Goal: Task Accomplishment & Management: Complete application form

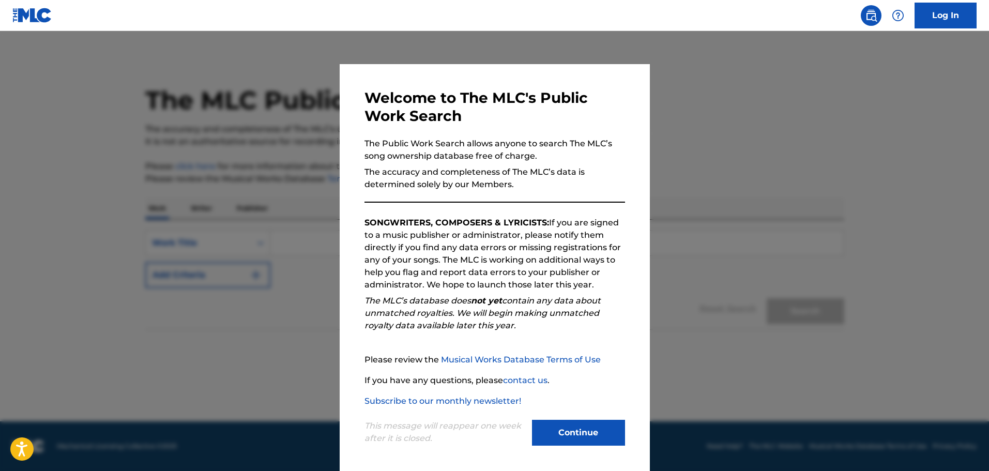
click at [587, 435] on button "Continue" at bounding box center [578, 433] width 93 height 26
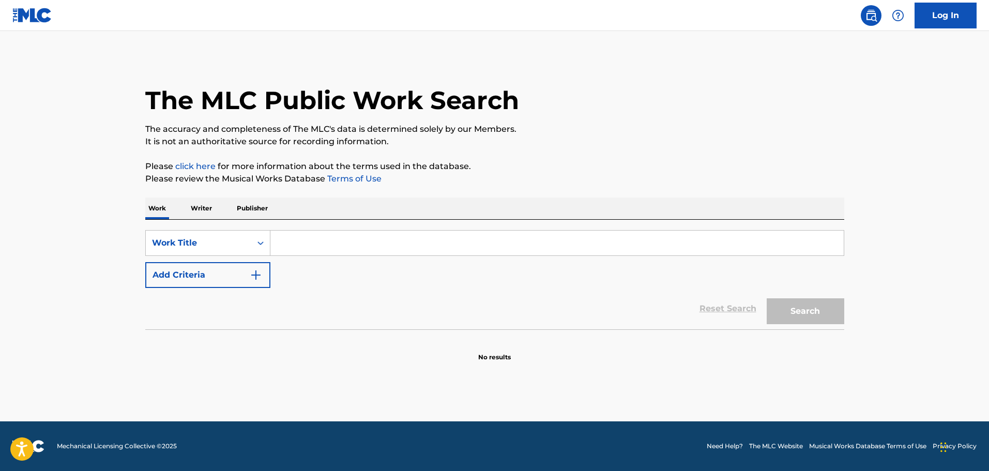
click at [301, 250] on input "Search Form" at bounding box center [556, 243] width 573 height 25
click at [191, 211] on p "Writer" at bounding box center [201, 208] width 27 height 22
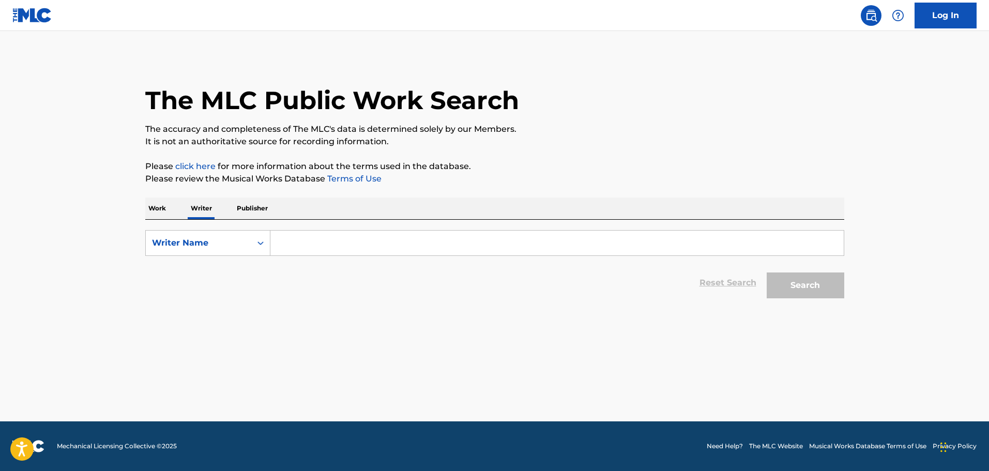
drag, startPoint x: 312, startPoint y: 237, endPoint x: 280, endPoint y: 238, distance: 32.1
click at [306, 238] on input "Search Form" at bounding box center [556, 243] width 573 height 25
click at [266, 238] on div "Search Form" at bounding box center [260, 243] width 19 height 19
click at [318, 247] on input "Search Form" at bounding box center [556, 243] width 573 height 25
click at [767, 272] on button "Search" at bounding box center [806, 285] width 78 height 26
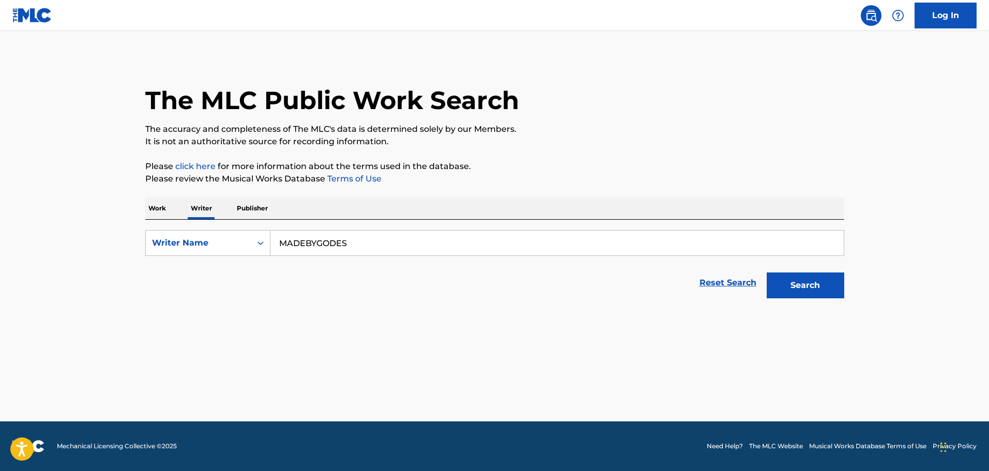
click at [836, 288] on button "Search" at bounding box center [806, 285] width 78 height 26
drag, startPoint x: 397, startPoint y: 231, endPoint x: 187, endPoint y: 236, distance: 209.9
click at [187, 236] on div "SearchWithCriteriafb90c075-6afe-4146-9c56-2bd811d9f95a Writer Name MADEBYGODES" at bounding box center [494, 243] width 699 height 26
click at [767, 272] on button "Search" at bounding box center [806, 285] width 78 height 26
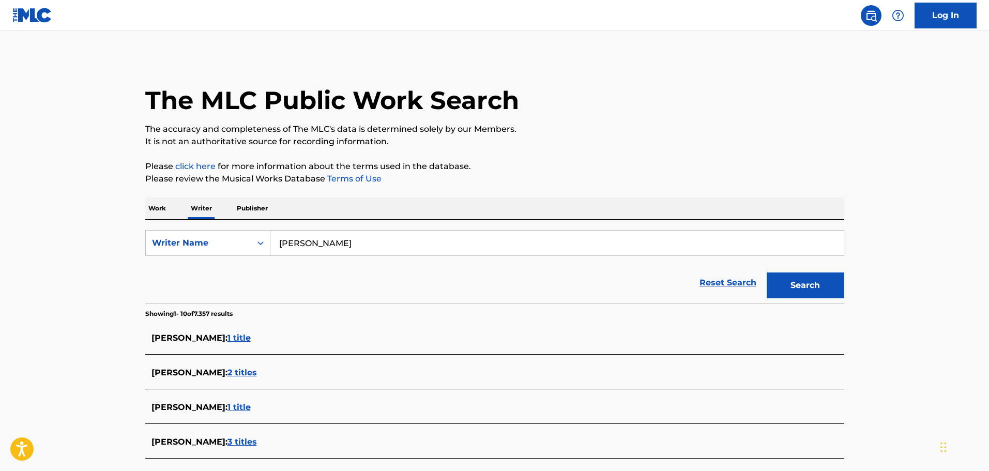
click at [421, 247] on input "DIEGO FLORENCIO" at bounding box center [556, 243] width 573 height 25
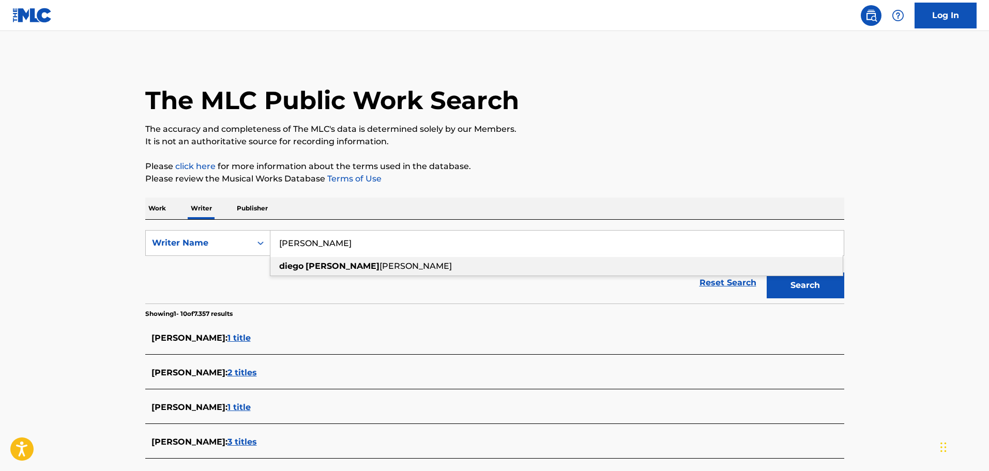
click at [392, 265] on div "diego florencio da silva" at bounding box center [556, 266] width 572 height 19
type input "diego florencio da silva"
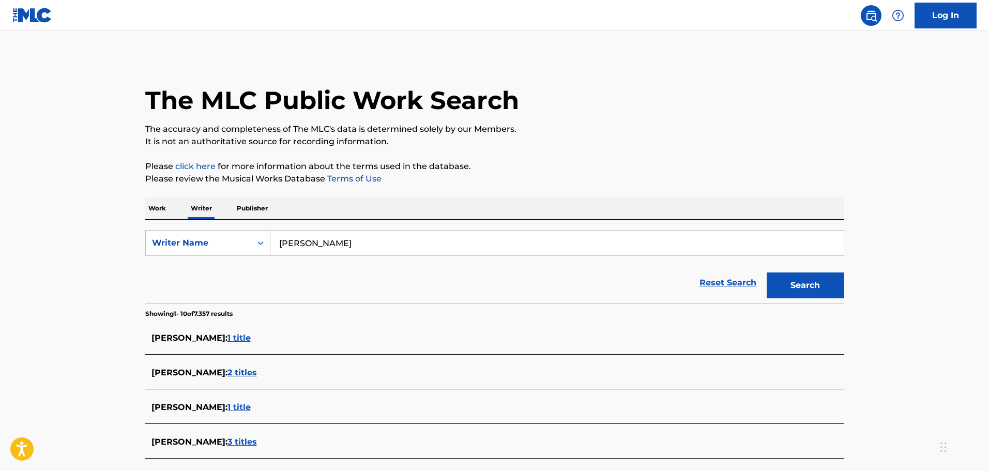
click at [818, 289] on button "Search" at bounding box center [806, 285] width 78 height 26
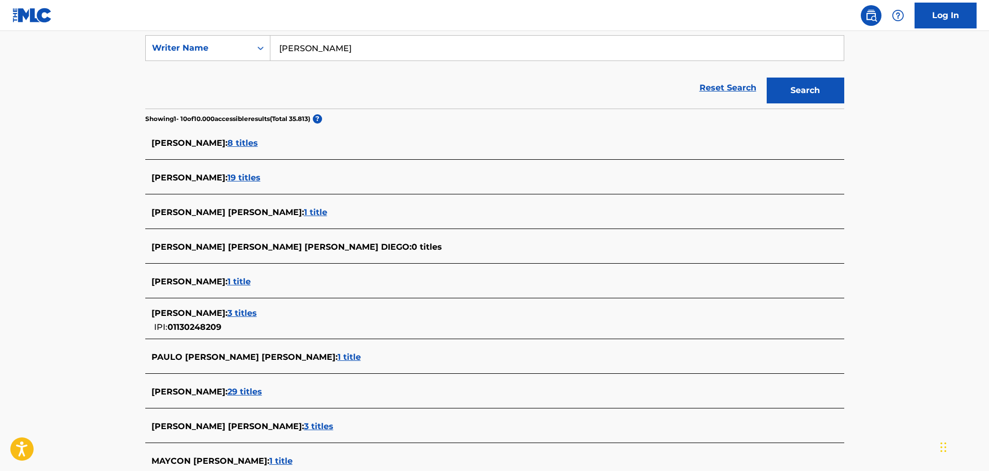
scroll to position [207, 0]
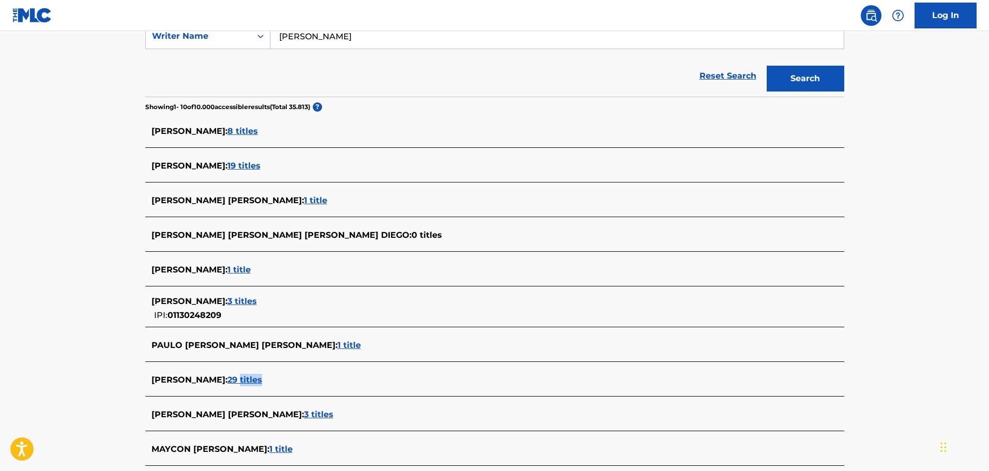
click at [262, 379] on span "29 titles" at bounding box center [244, 380] width 35 height 10
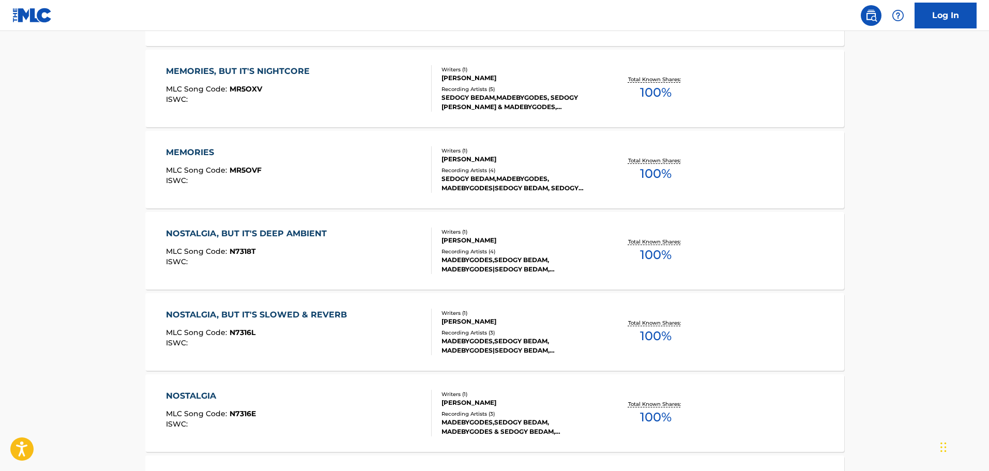
scroll to position [569, 0]
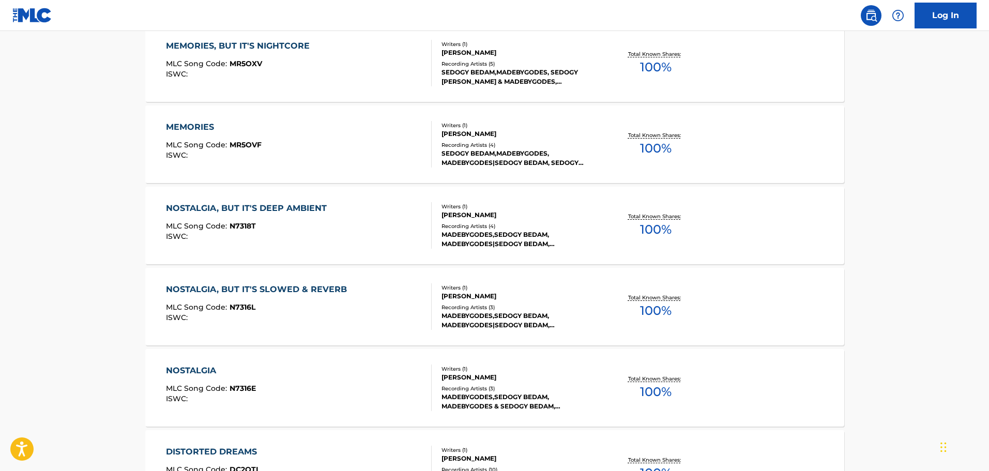
click at [419, 295] on div "NOSTALGIA, BUT IT'S SLOWED & REVERB MLC Song Code : N7316L ISWC :" at bounding box center [299, 306] width 266 height 47
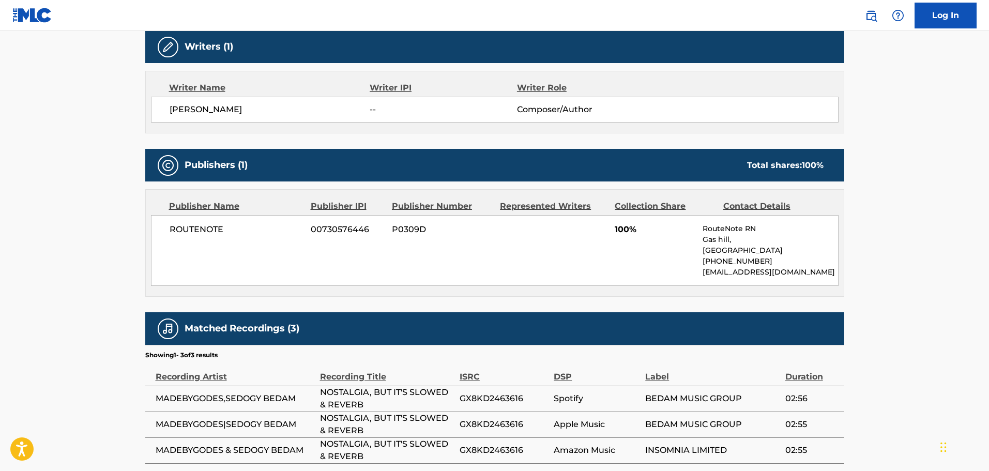
scroll to position [391, 0]
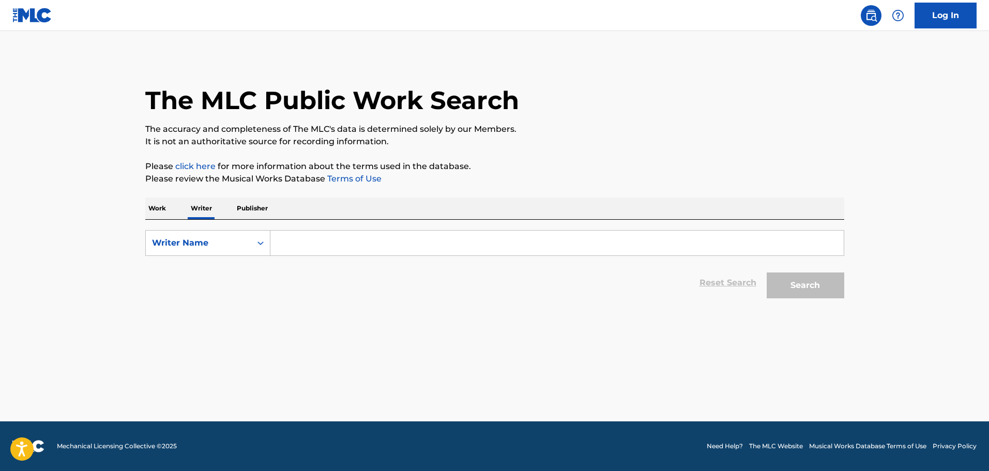
click at [389, 249] on input "Search Form" at bounding box center [556, 243] width 573 height 25
drag, startPoint x: 389, startPoint y: 249, endPoint x: 344, endPoint y: 249, distance: 45.0
click at [344, 249] on input "[PERSON_NAME]" at bounding box center [556, 243] width 573 height 25
type input "diego florencio"
click at [800, 276] on button "Search" at bounding box center [806, 285] width 78 height 26
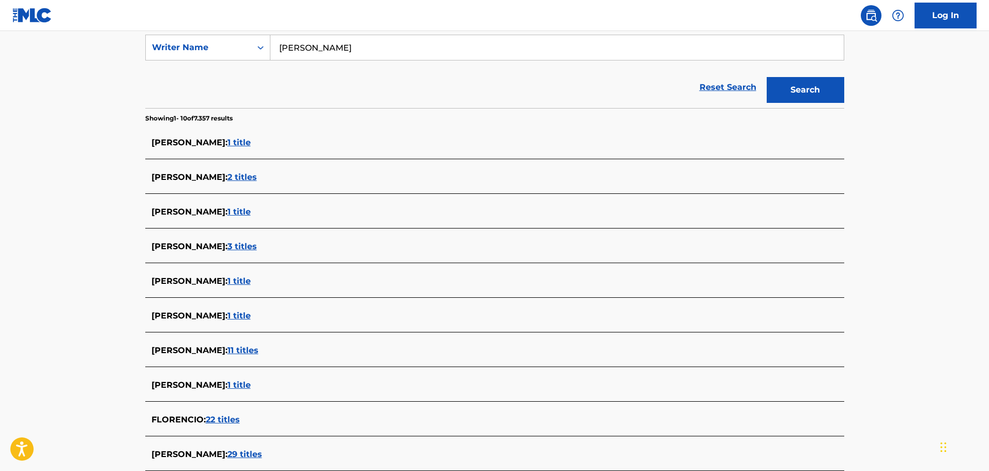
scroll to position [303, 0]
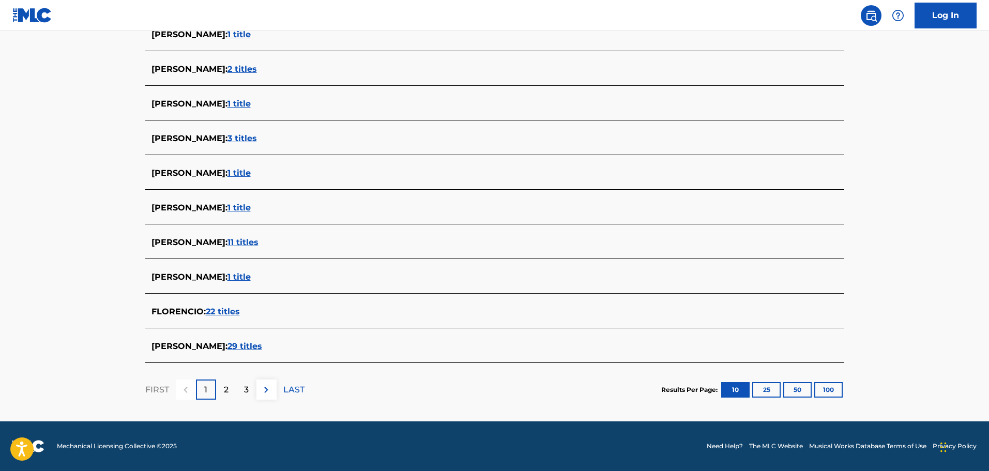
click at [228, 393] on div "2" at bounding box center [226, 389] width 20 height 20
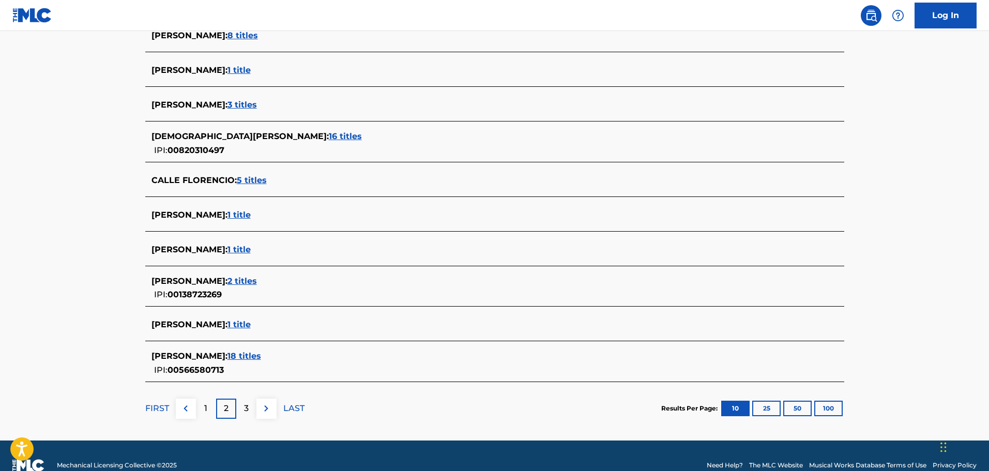
scroll to position [322, 0]
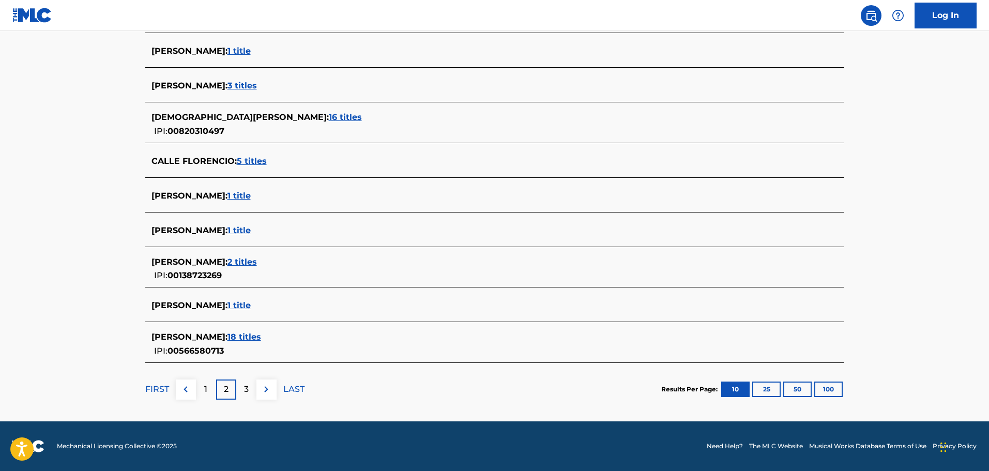
click at [247, 385] on p "3" at bounding box center [246, 389] width 5 height 12
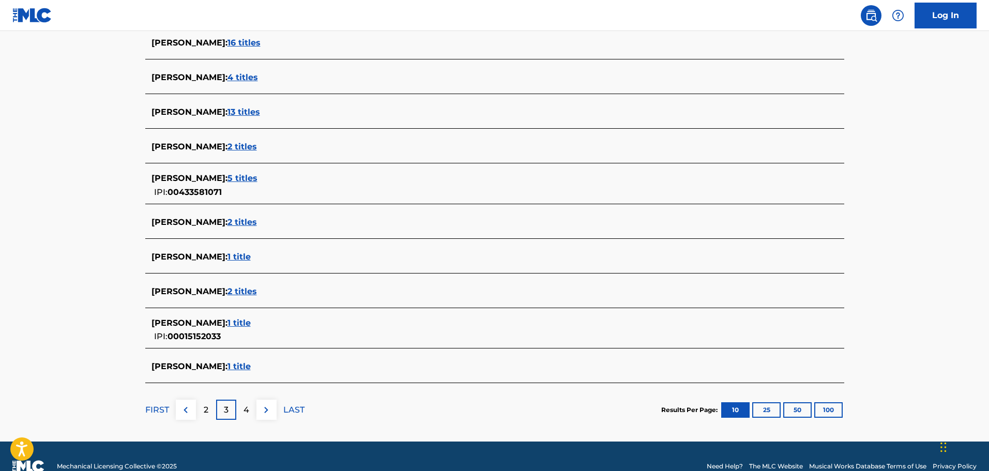
scroll to position [310, 0]
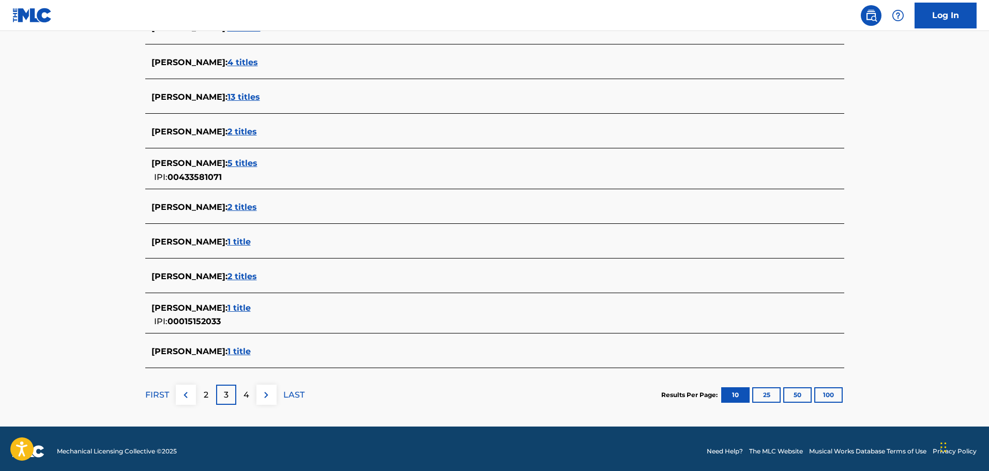
click at [247, 386] on div "4" at bounding box center [246, 395] width 20 height 20
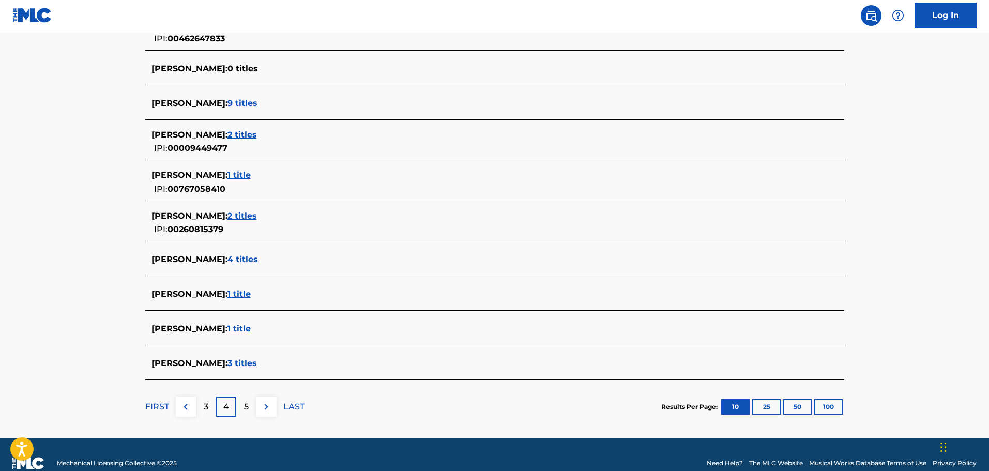
click at [821, 409] on button "100" at bounding box center [828, 407] width 28 height 16
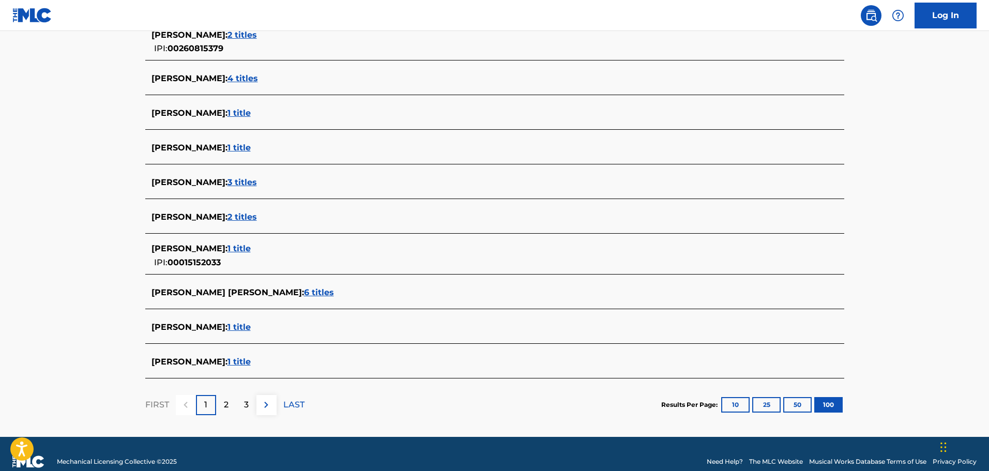
scroll to position [3617, 0]
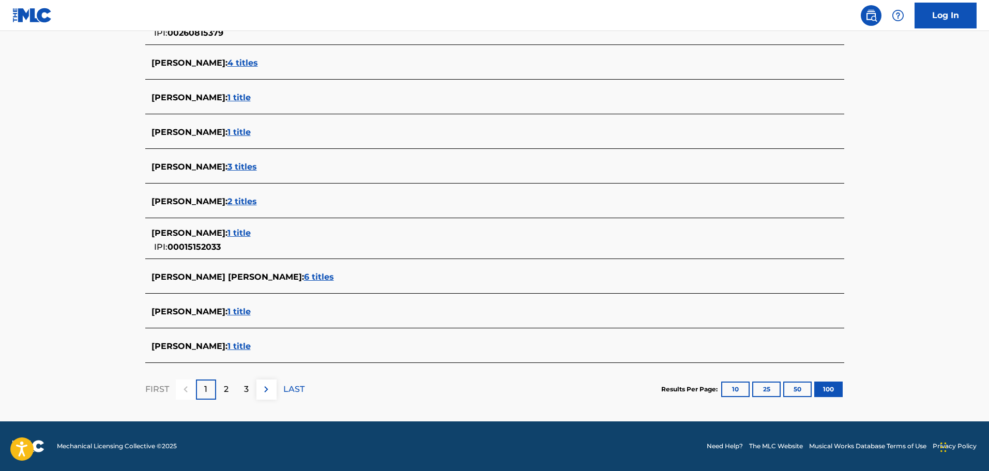
click at [219, 395] on div "2" at bounding box center [226, 389] width 20 height 20
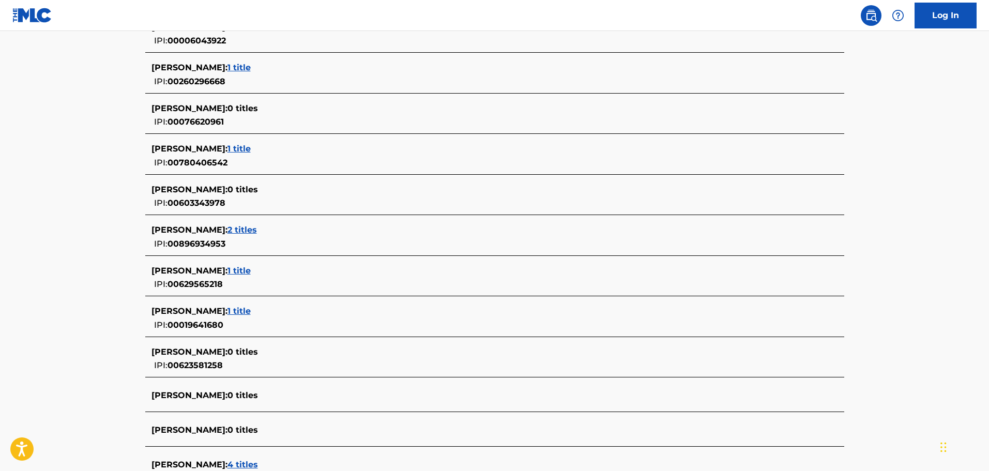
scroll to position [3824, 0]
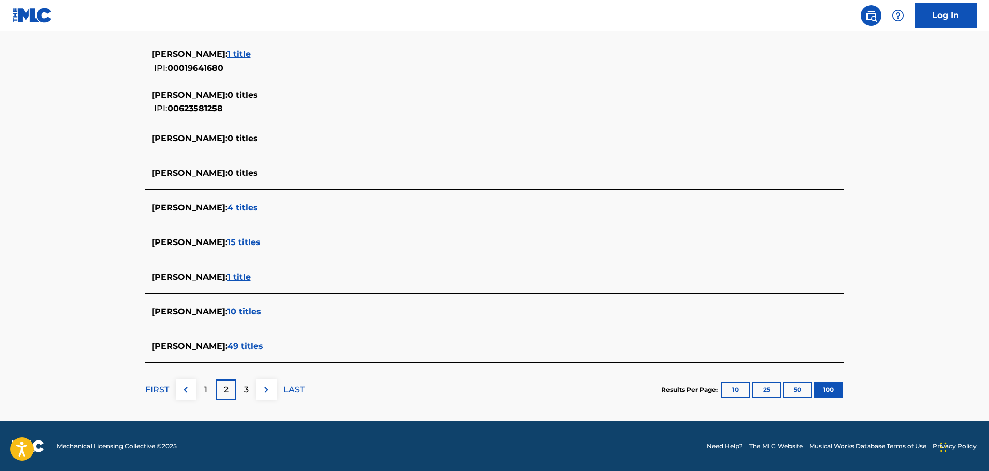
click at [241, 382] on div "3" at bounding box center [246, 389] width 20 height 20
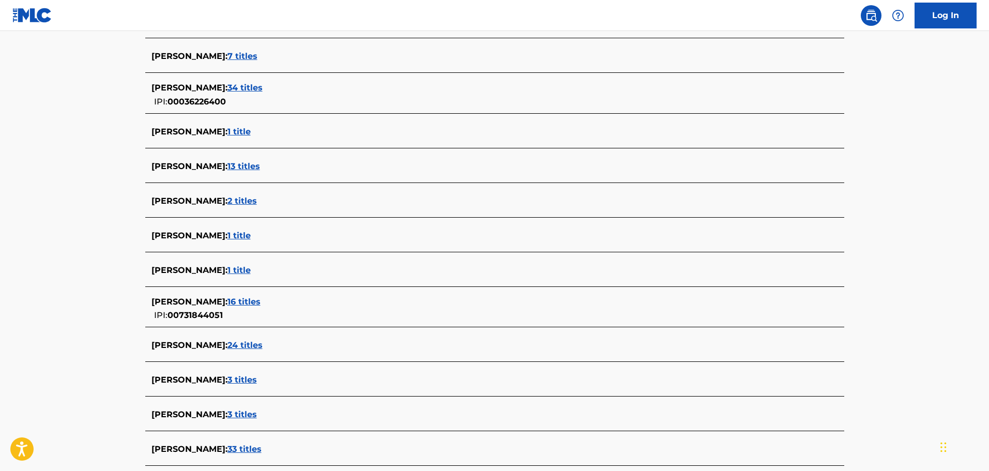
scroll to position [8, 0]
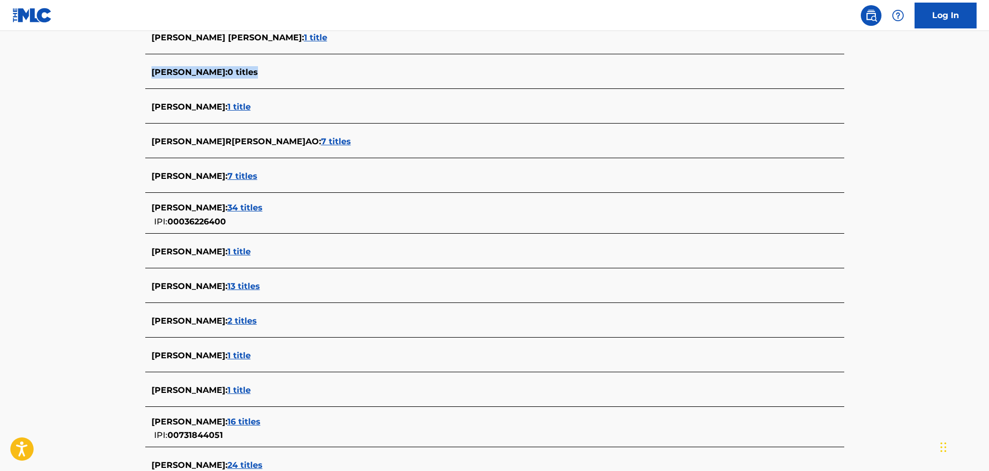
drag, startPoint x: 988, startPoint y: 34, endPoint x: 992, endPoint y: 68, distance: 34.4
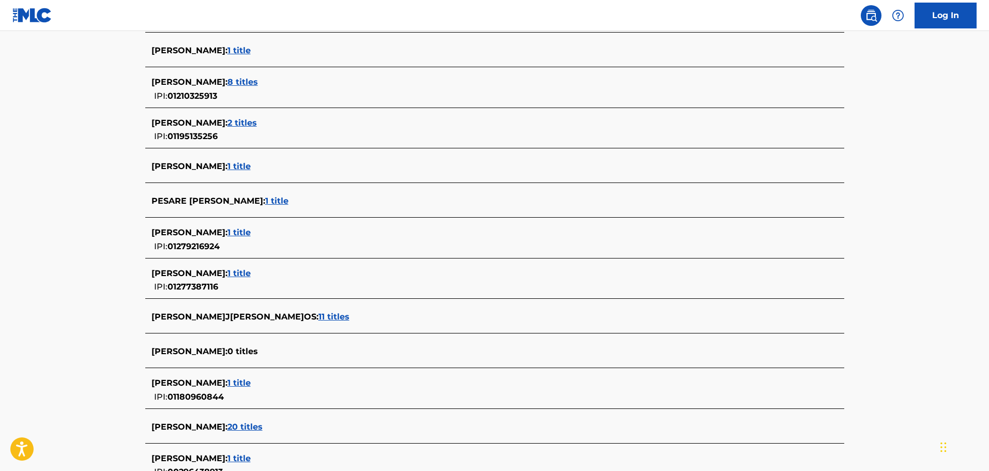
scroll to position [3610, 0]
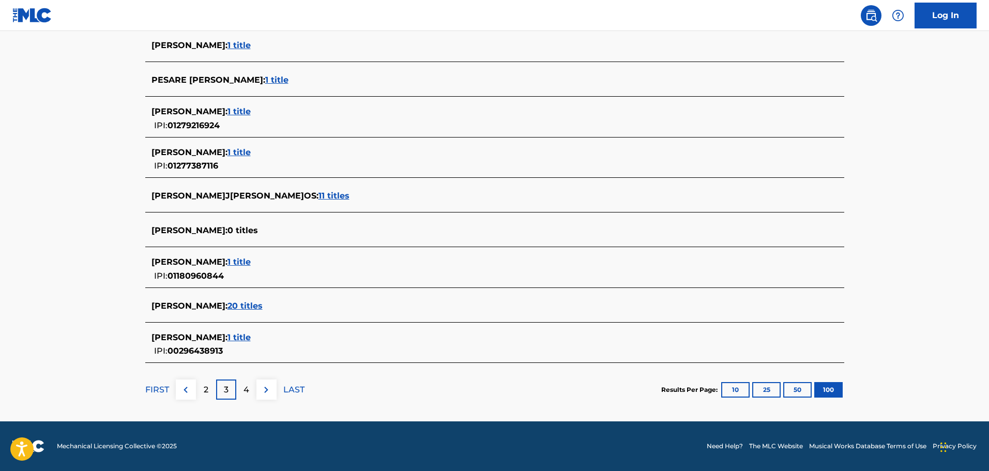
click at [289, 388] on p "LAST" at bounding box center [293, 390] width 21 height 12
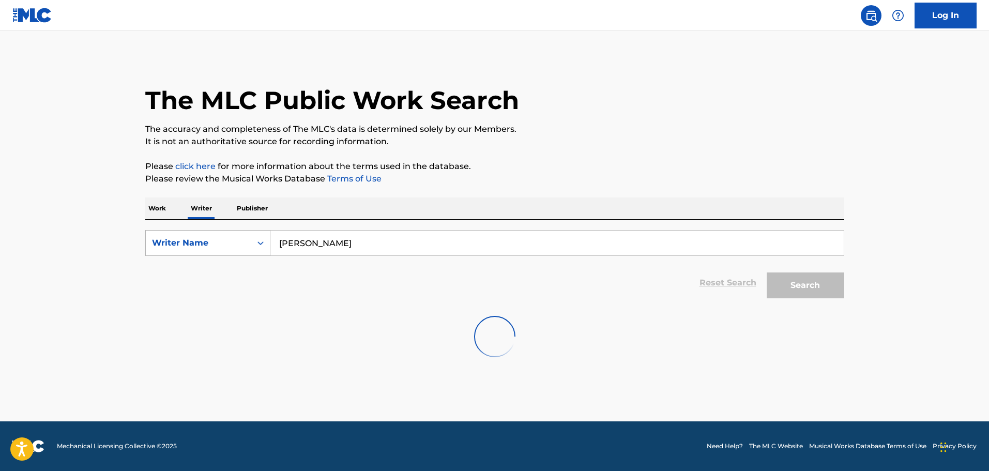
click at [229, 249] on div "Writer Name" at bounding box center [198, 243] width 105 height 20
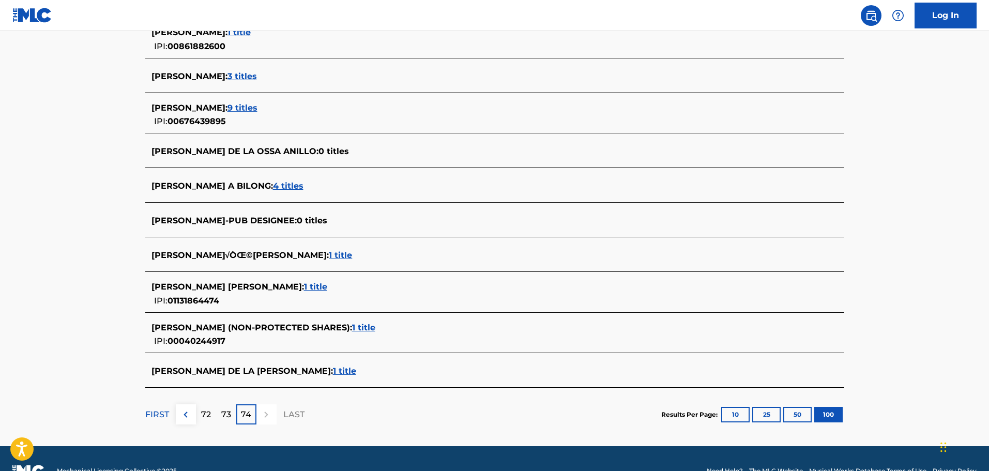
scroll to position [2026, 0]
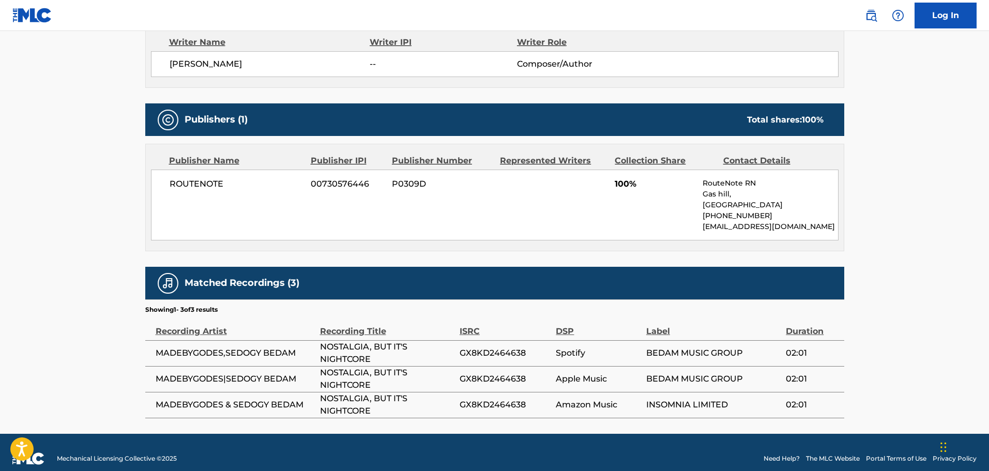
scroll to position [391, 0]
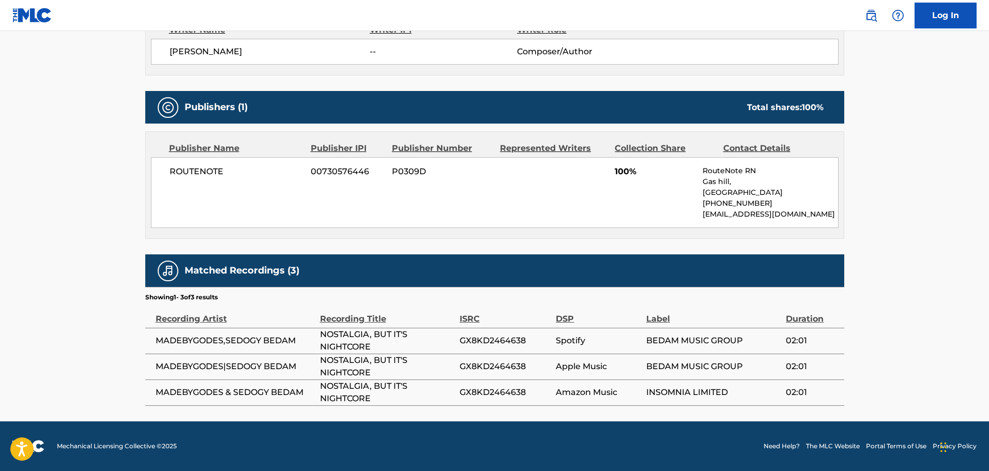
click at [187, 314] on div "Recording Artist" at bounding box center [235, 313] width 159 height 23
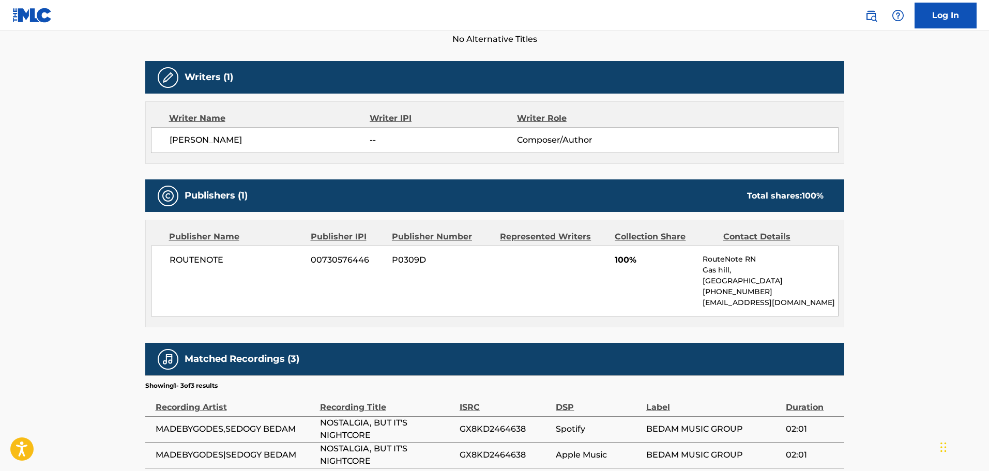
scroll to position [288, 0]
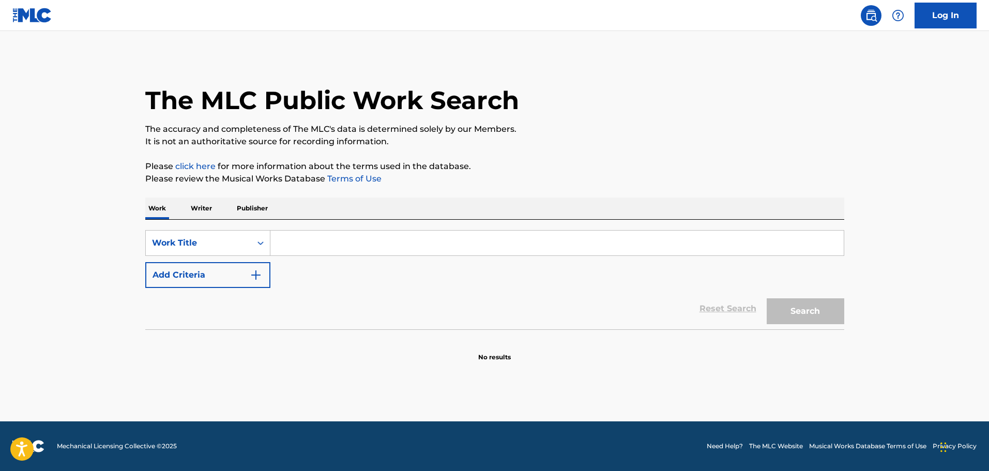
click at [43, 25] on link at bounding box center [32, 15] width 40 height 30
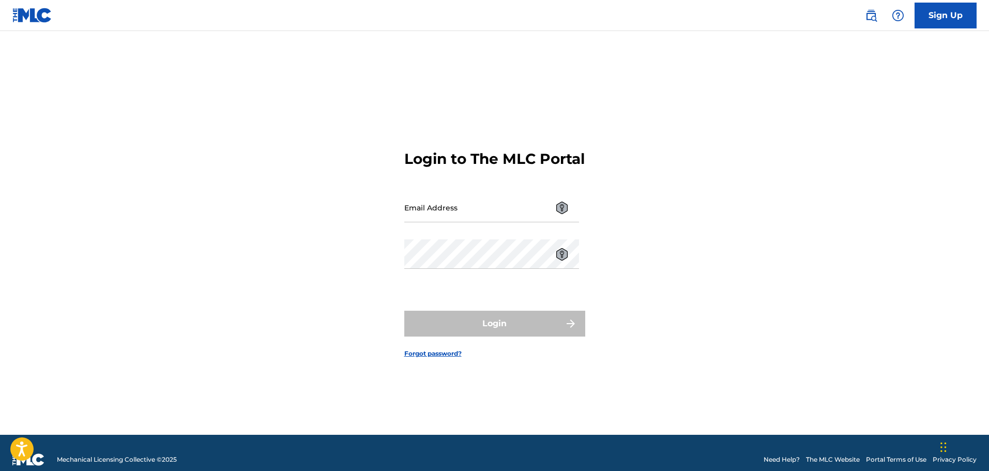
click at [840, 457] on link "The MLC Website" at bounding box center [833, 459] width 54 height 9
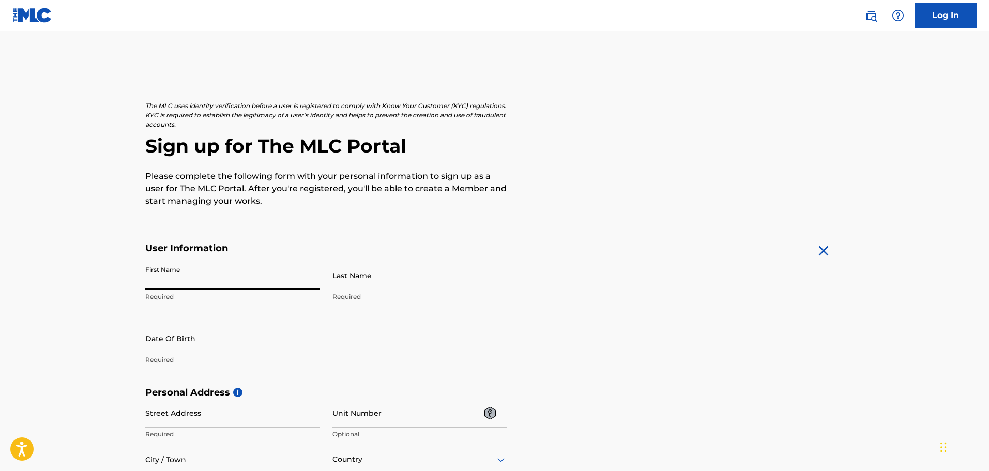
click at [226, 278] on input "First Name" at bounding box center [232, 275] width 175 height 29
type input "DIEGO"
type input "[PERSON_NAME]"
type input "Adão [PERSON_NAME]"
type input "89"
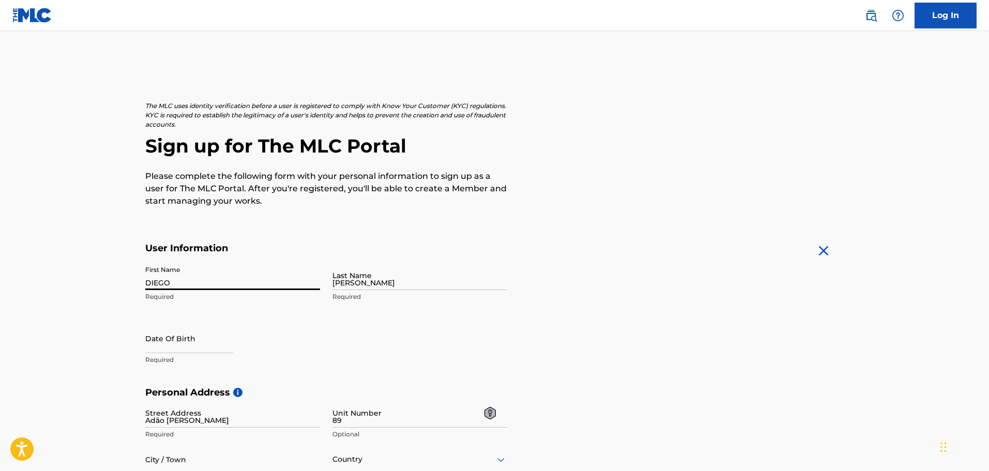
type input "[PERSON_NAME]"
type input "[GEOGRAPHIC_DATA]"
type input "SP"
type input "07992-000"
type input "55"
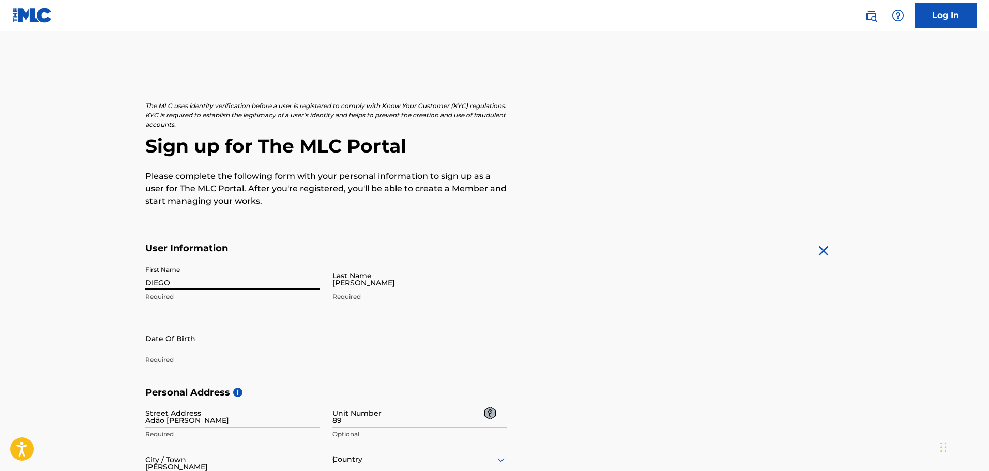
type input "11"
type input "984436593"
type input "[EMAIL_ADDRESS][DOMAIN_NAME]"
click at [186, 343] on input "text" at bounding box center [189, 338] width 88 height 29
select select "7"
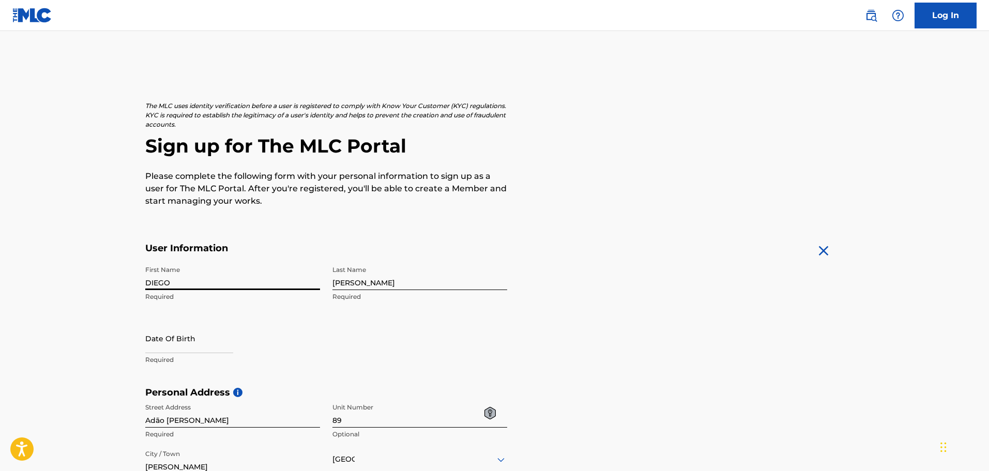
select select "2025"
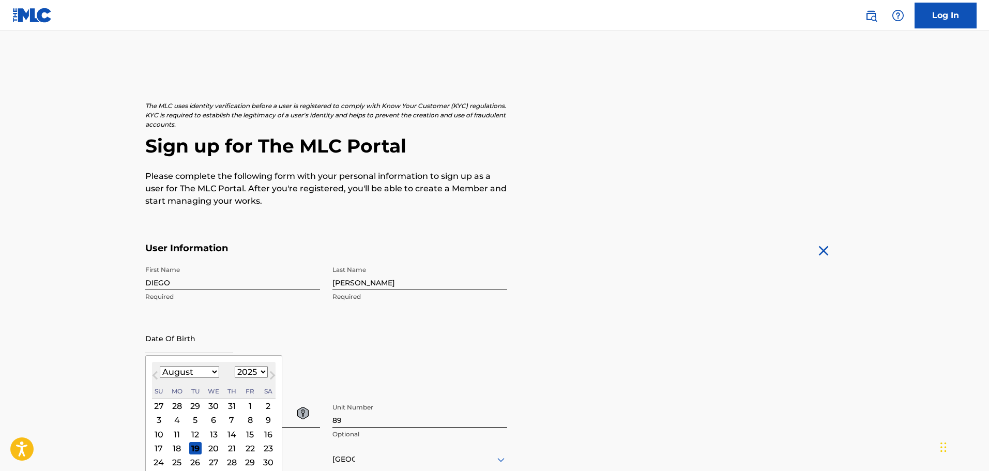
click at [200, 370] on select "January February March April May June July August September October November De…" at bounding box center [189, 372] width 59 height 12
select select "1"
click at [160, 366] on select "January February March April May June July August September October November De…" at bounding box center [189, 372] width 59 height 12
drag, startPoint x: 243, startPoint y: 367, endPoint x: 242, endPoint y: 373, distance: 5.8
click at [243, 367] on select "1899 1900 1901 1902 1903 1904 1905 1906 1907 1908 1909 1910 1911 1912 1913 1914…" at bounding box center [251, 372] width 33 height 12
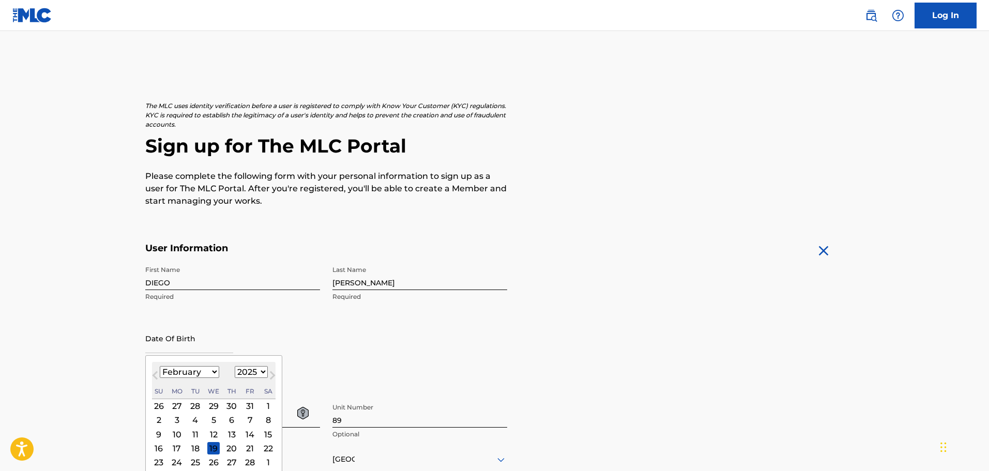
select select "2007"
click at [235, 366] on select "1899 1900 1901 1902 1903 1904 1905 1906 1907 1908 1909 1910 1911 1912 1913 1914…" at bounding box center [251, 372] width 33 height 12
click at [198, 460] on div "27" at bounding box center [195, 462] width 12 height 12
type input "February 27 2007"
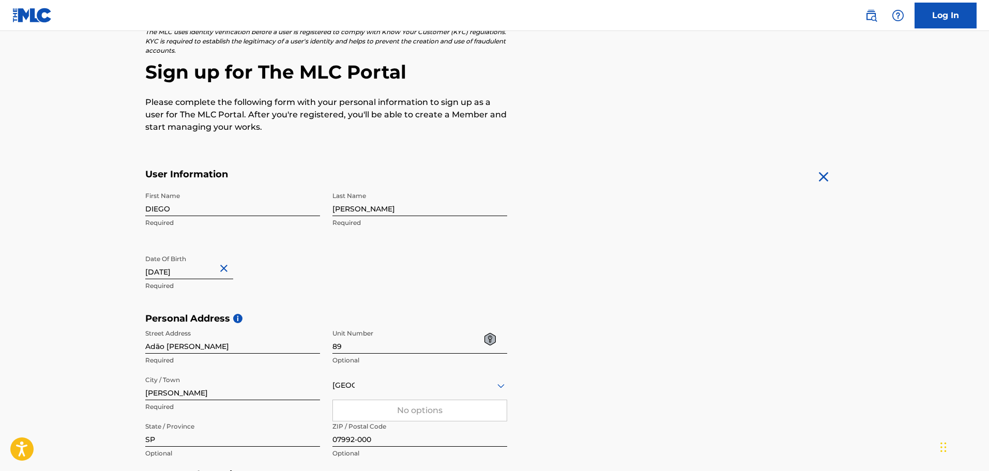
scroll to position [155, 0]
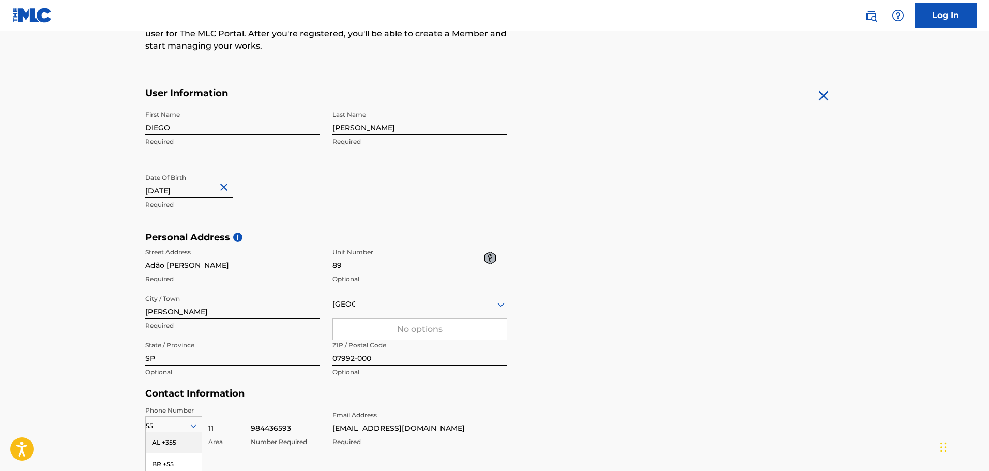
click at [377, 332] on div "No options" at bounding box center [420, 329] width 174 height 21
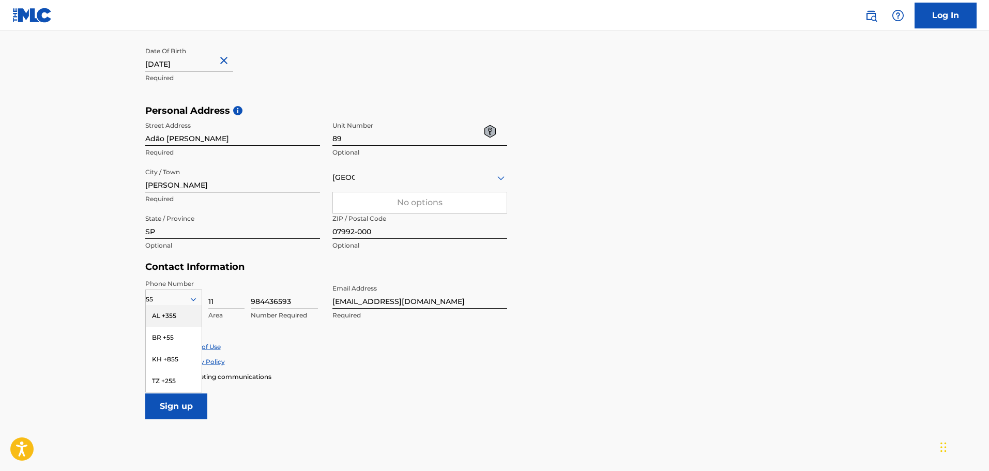
scroll to position [310, 0]
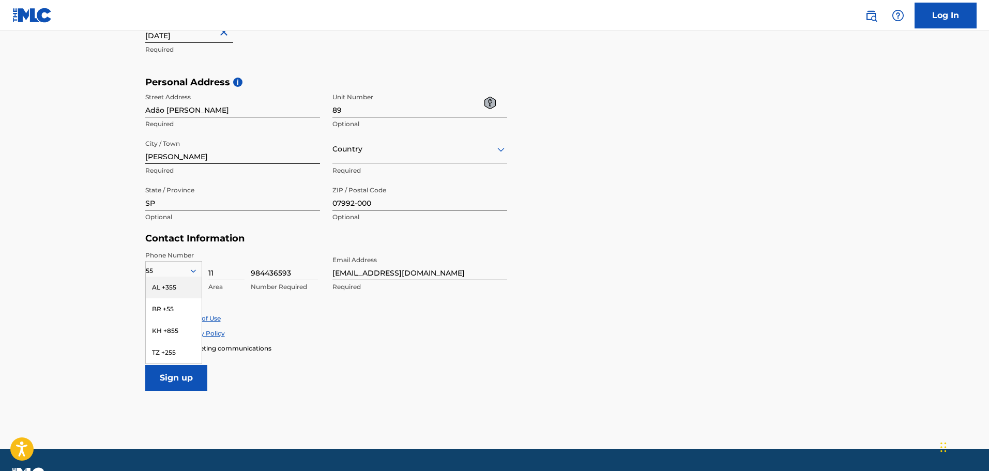
click at [75, 270] on main "The MLC uses identity verification before a user is registered to comply with K…" at bounding box center [494, 85] width 989 height 728
click at [168, 265] on div "55" at bounding box center [174, 270] width 56 height 11
drag, startPoint x: 438, startPoint y: 371, endPoint x: 332, endPoint y: 375, distance: 106.6
click at [435, 371] on form "User Information First Name DIEGO Required Last Name DA SILVA Required Date Of …" at bounding box center [494, 161] width 699 height 458
click at [179, 379] on input "Sign up" at bounding box center [176, 378] width 62 height 26
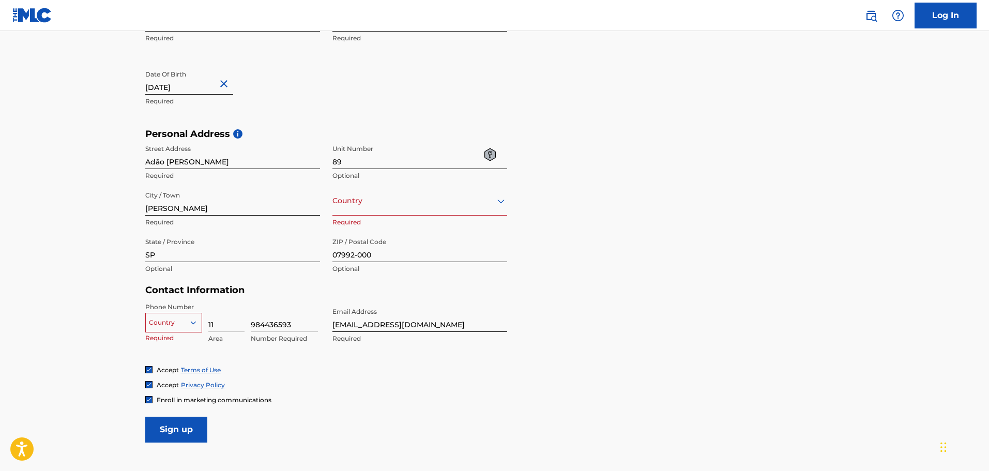
click at [179, 333] on p "Required" at bounding box center [173, 337] width 57 height 9
click at [183, 324] on div "Country" at bounding box center [173, 321] width 57 height 16
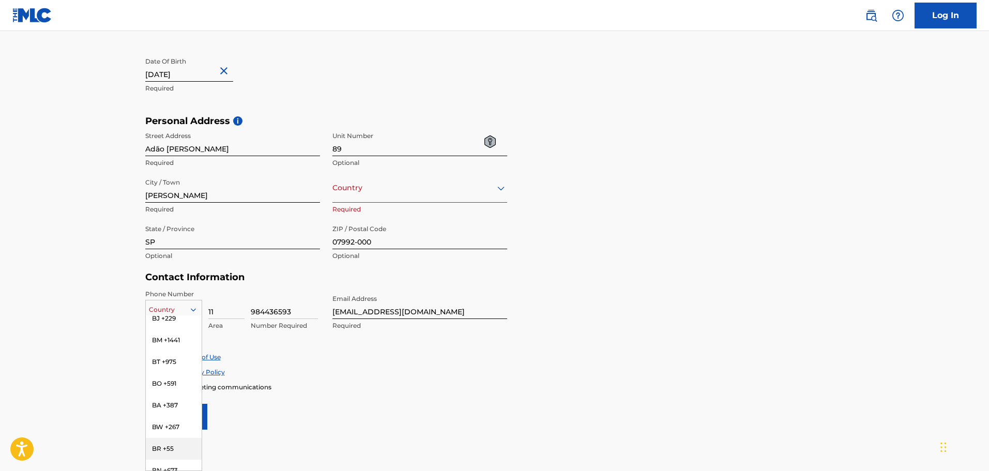
scroll to position [517, 0]
click at [170, 403] on div "BR +55" at bounding box center [174, 414] width 56 height 22
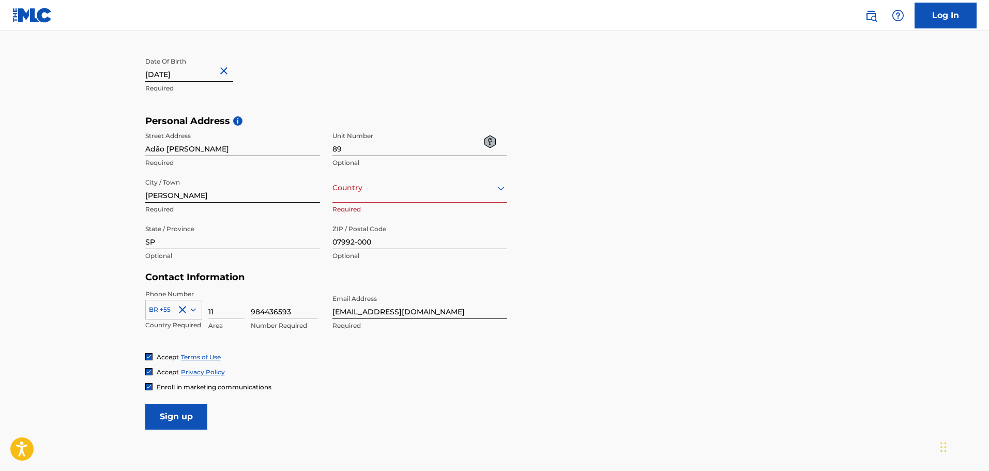
click at [191, 415] on input "Sign up" at bounding box center [176, 417] width 62 height 26
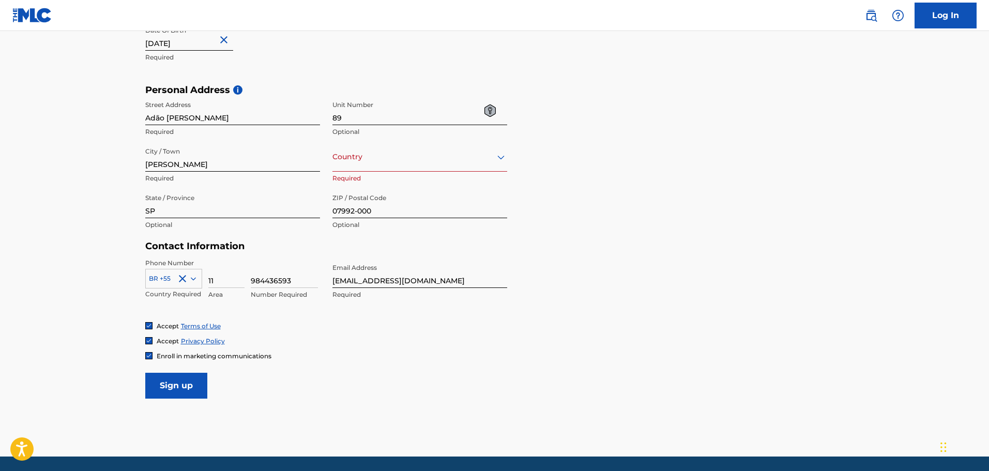
scroll to position [323, 0]
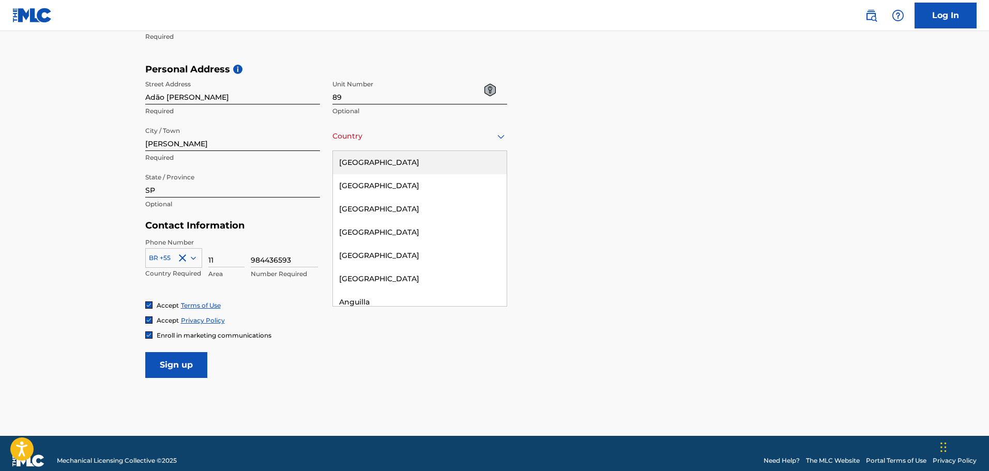
click at [420, 142] on div at bounding box center [419, 136] width 175 height 13
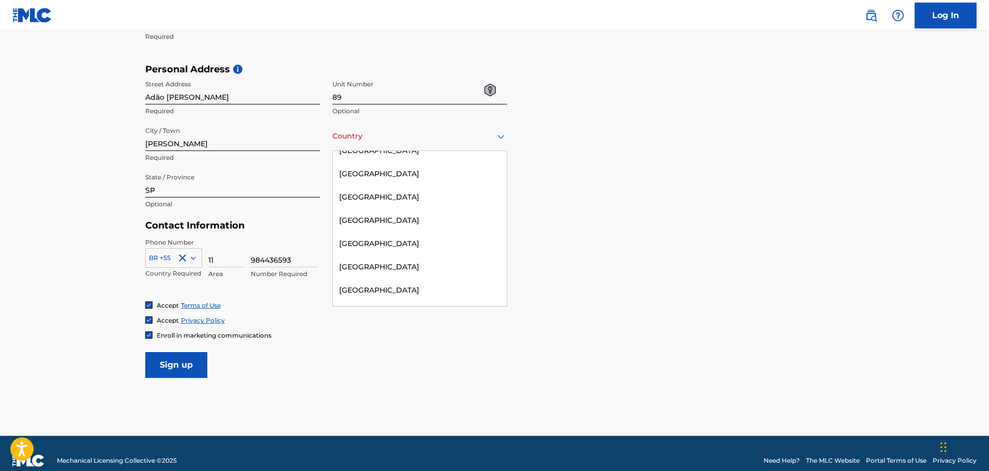
scroll to position [620, 0]
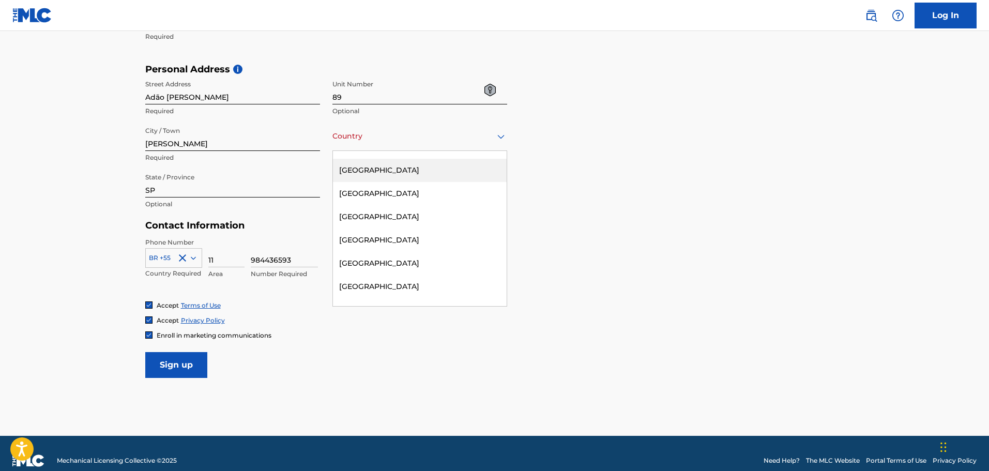
click at [389, 172] on div "Brazil" at bounding box center [420, 170] width 174 height 23
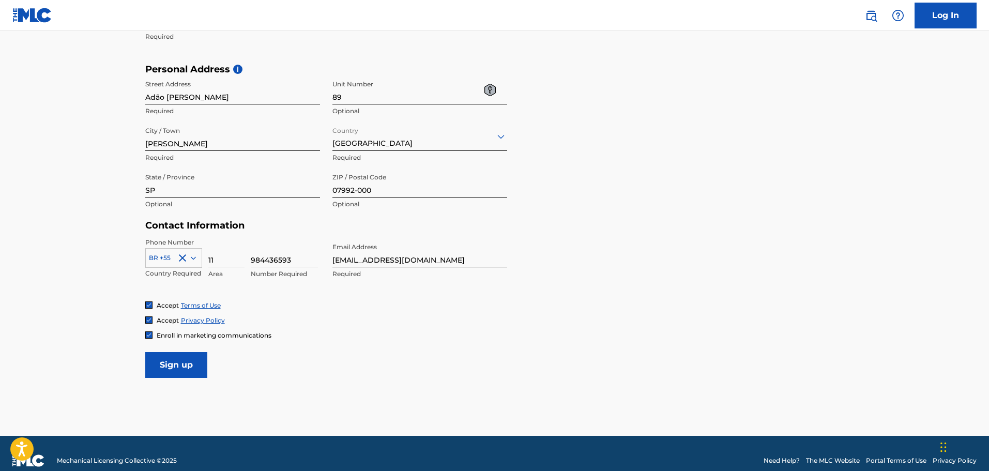
click at [184, 359] on input "Sign up" at bounding box center [176, 365] width 62 height 26
